Goal: Understand process/instructions: Learn about a topic

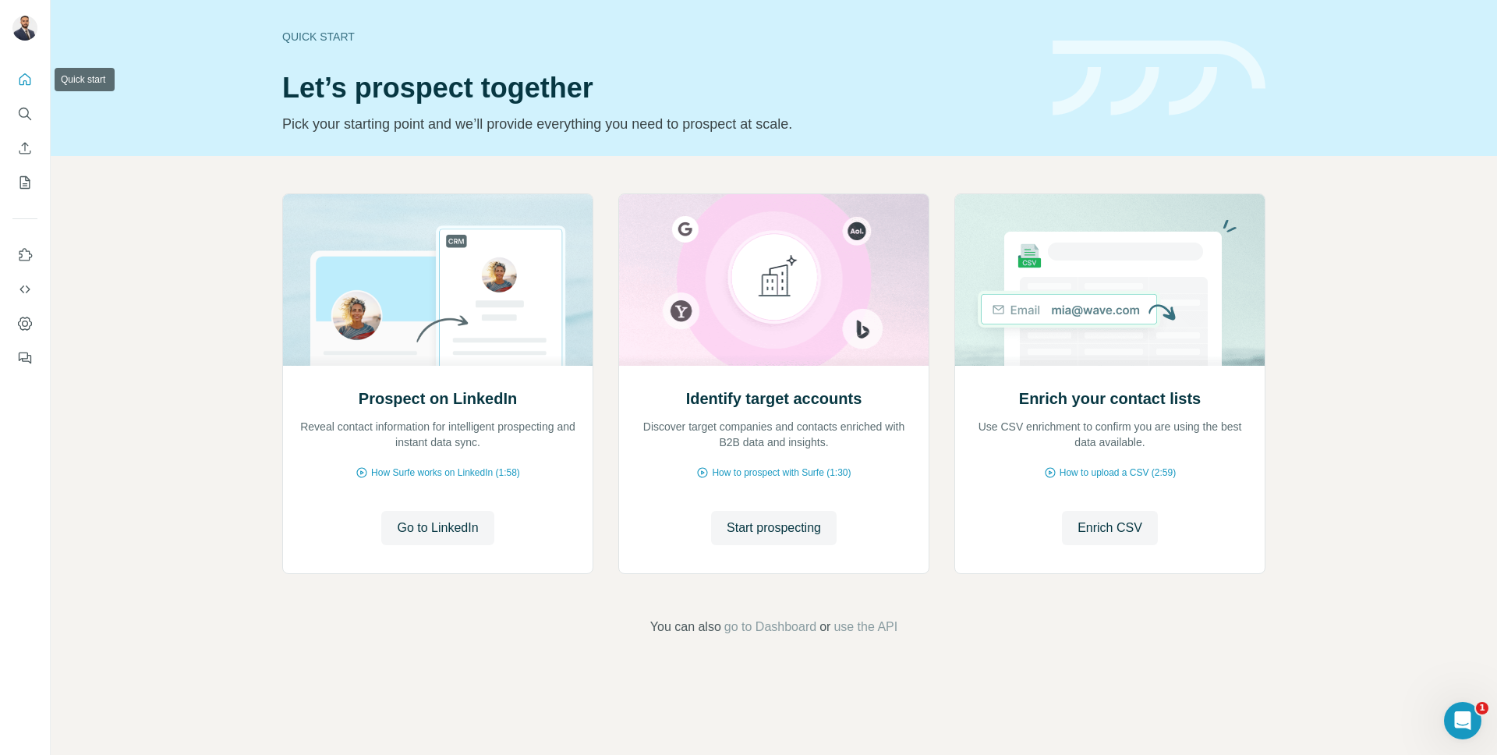
click at [26, 83] on icon "Quick start" at bounding box center [25, 79] width 12 height 12
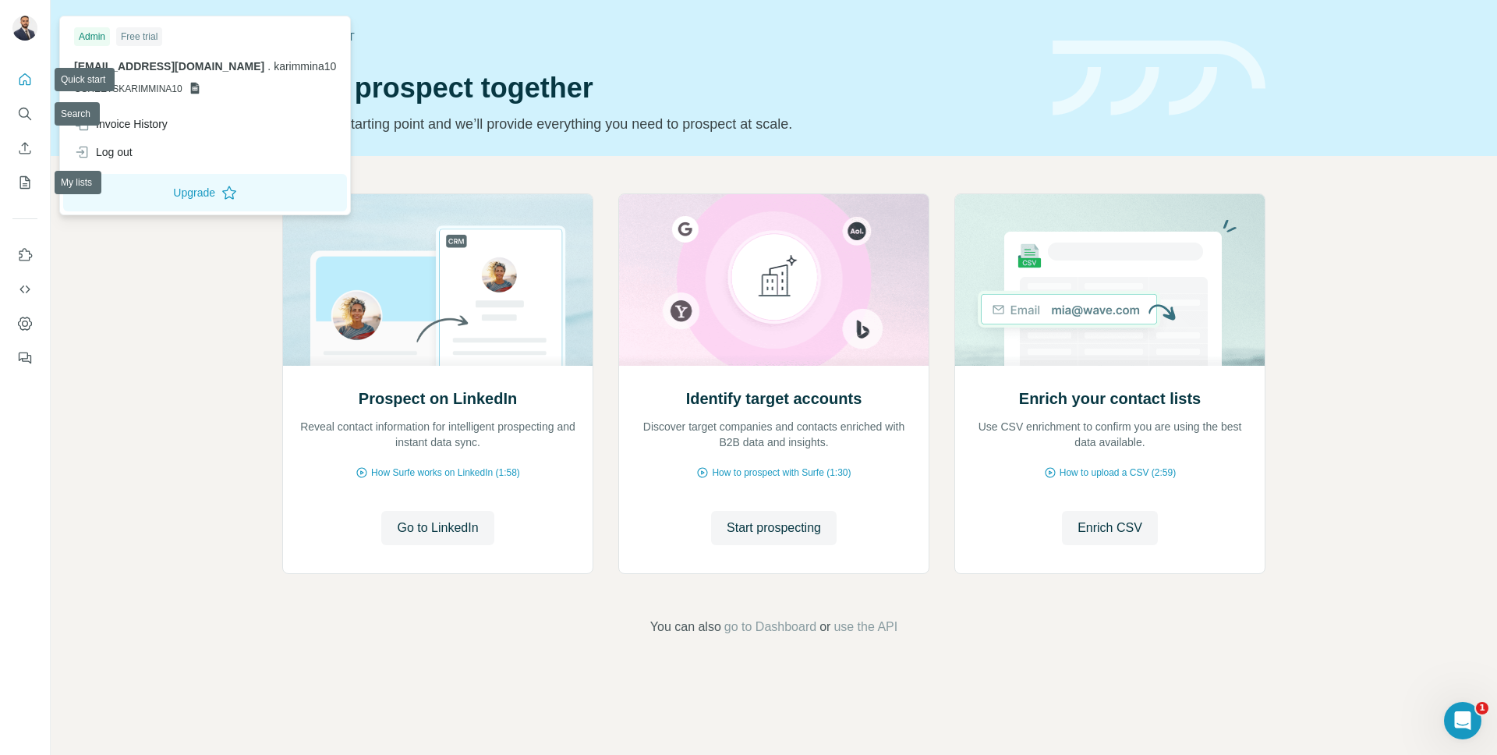
click at [30, 33] on img at bounding box center [24, 28] width 25 height 25
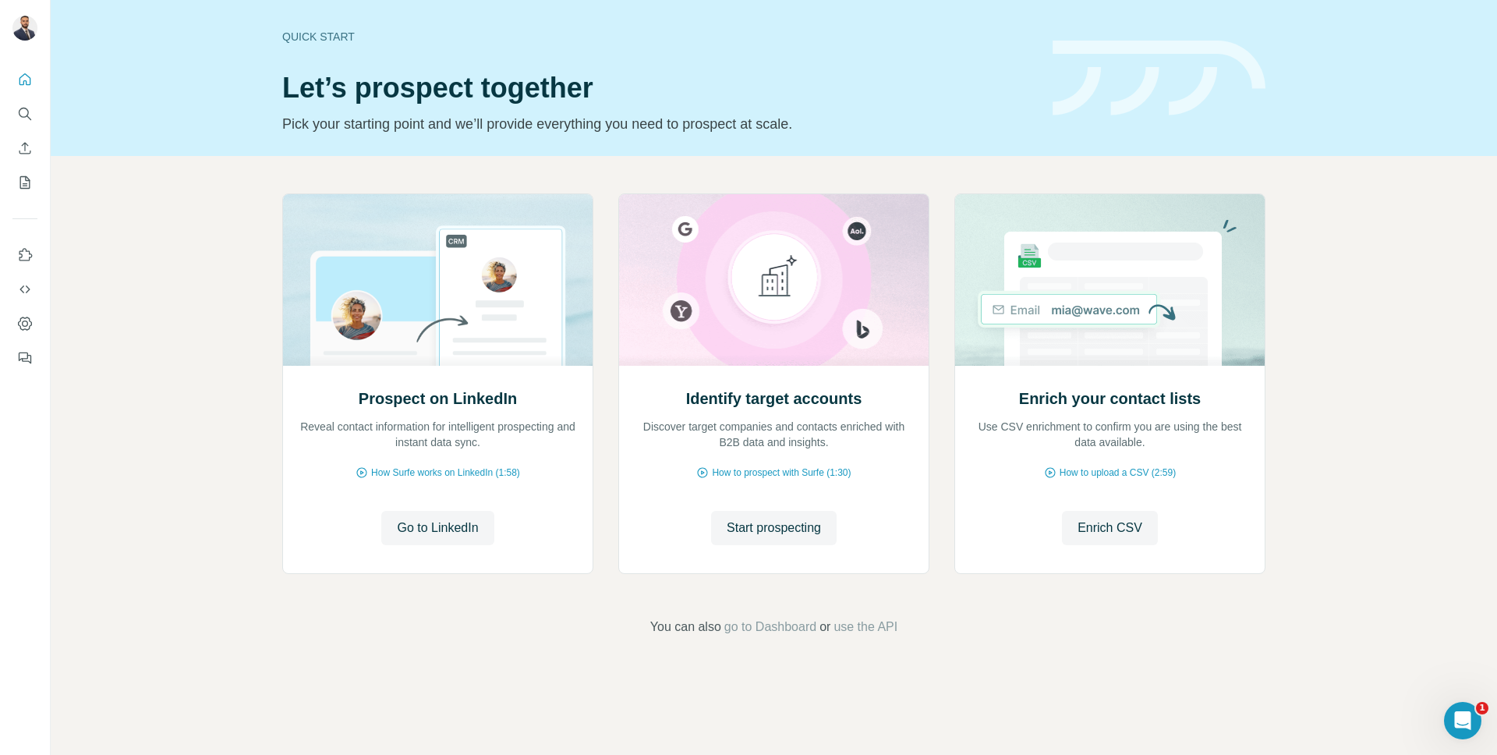
click at [173, 254] on div "Prospect on LinkedIn Reveal contact information for intelligent prospecting and…" at bounding box center [774, 415] width 1447 height 518
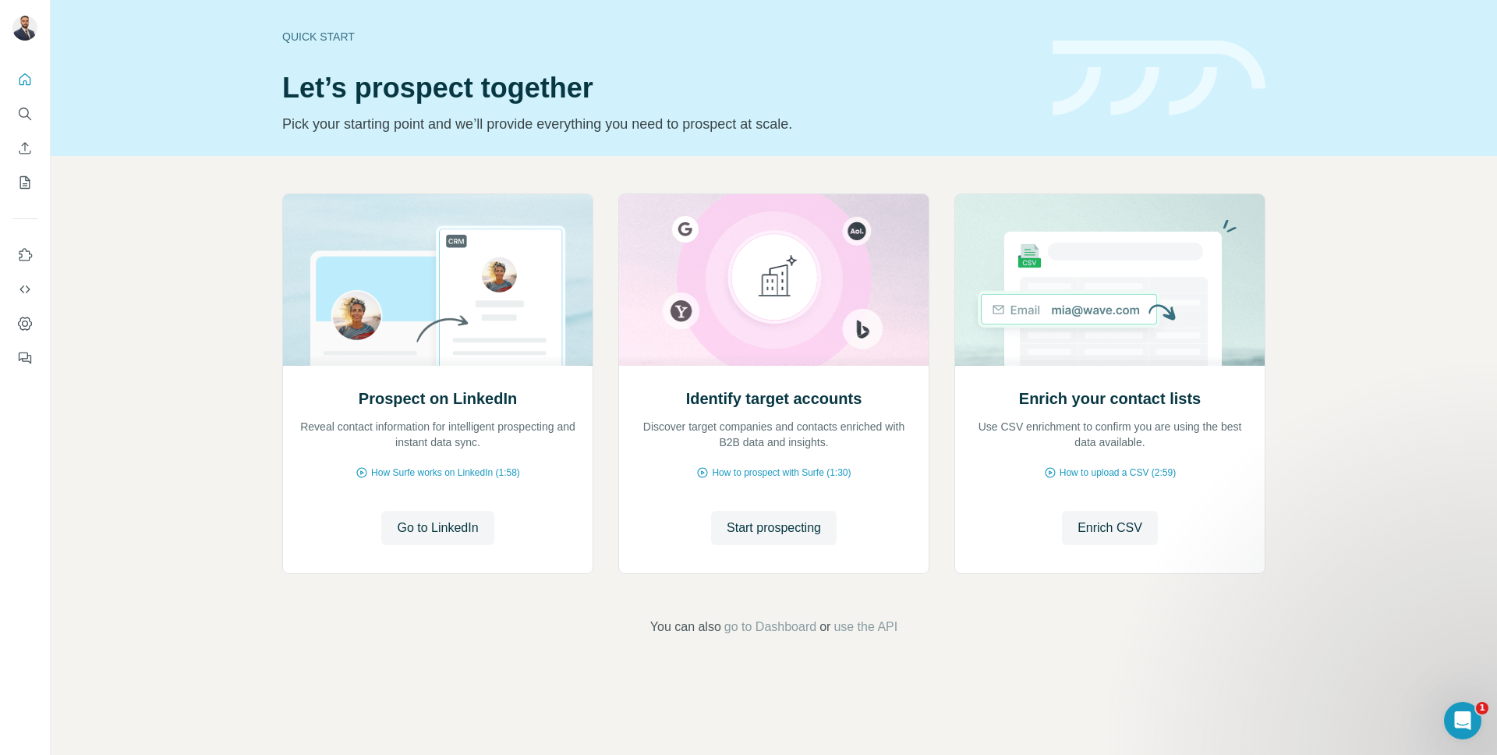
drag, startPoint x: 226, startPoint y: 274, endPoint x: 263, endPoint y: 231, distance: 56.4
click at [226, 274] on div "Prospect on LinkedIn Reveal contact information for intelligent prospecting and…" at bounding box center [774, 415] width 1447 height 518
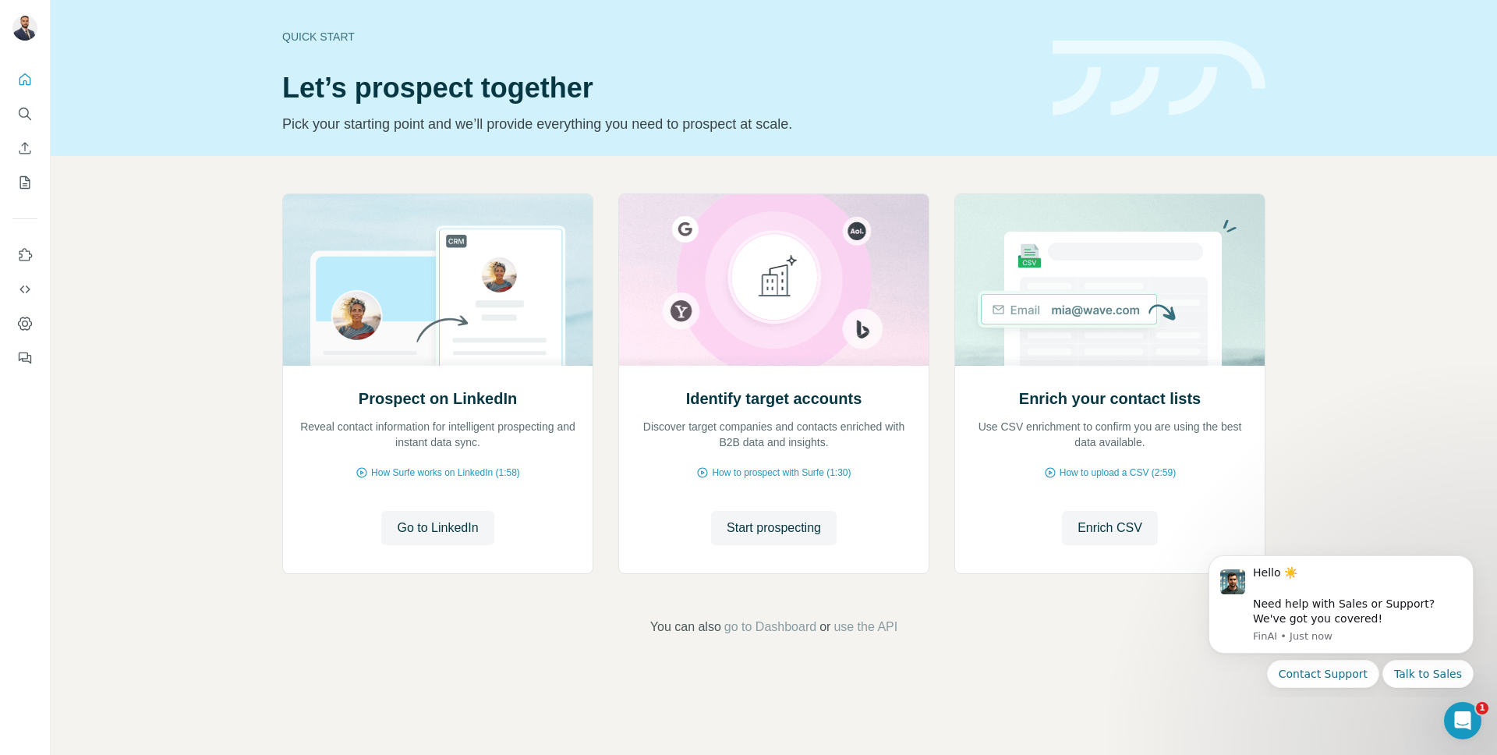
click at [1456, 191] on div "Prospect on LinkedIn Reveal contact information for intelligent prospecting and…" at bounding box center [774, 415] width 1447 height 518
click at [0, 754] on div at bounding box center [0, 755] width 0 height 0
drag, startPoint x: 1482, startPoint y: 360, endPoint x: 1482, endPoint y: 352, distance: 8.6
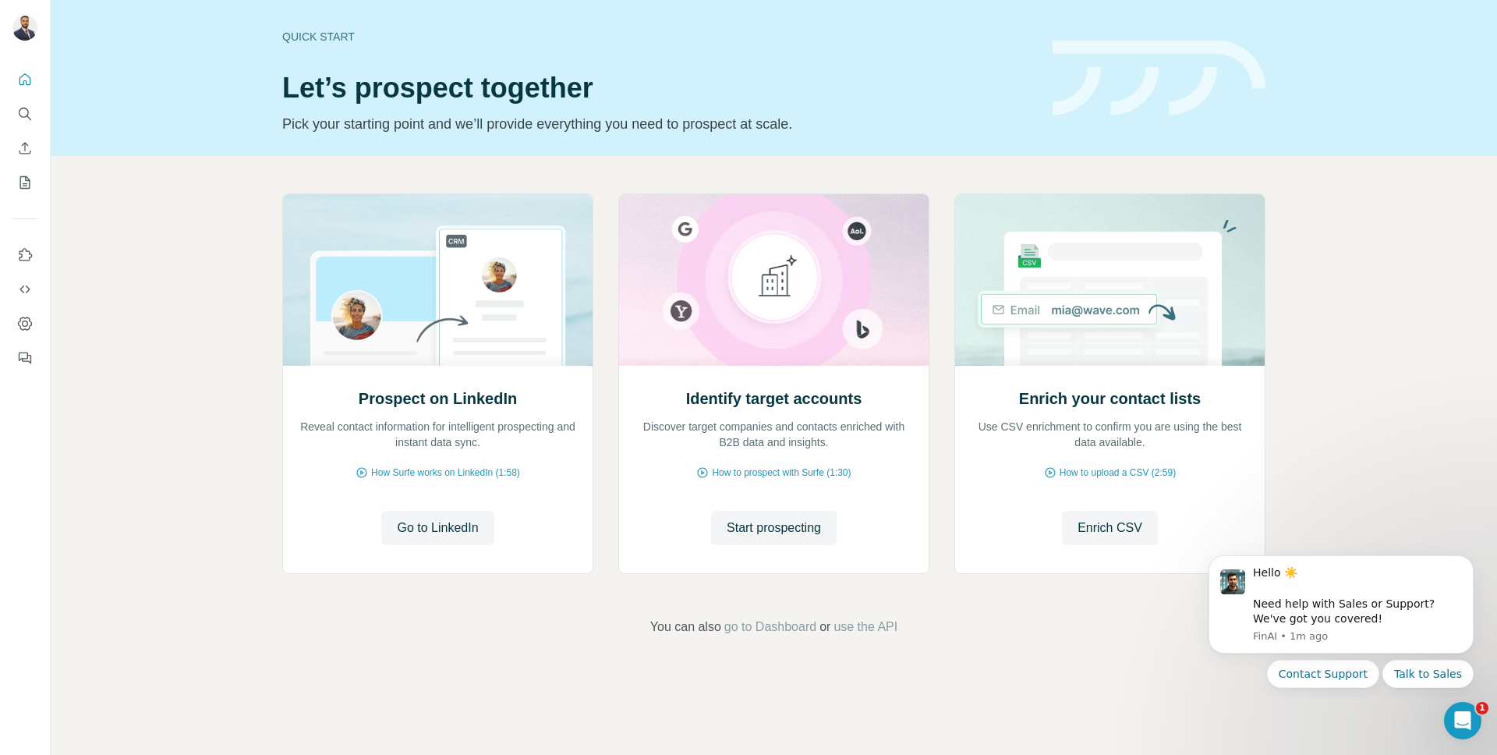
click at [0, 754] on div at bounding box center [0, 755] width 0 height 0
